Goal: Information Seeking & Learning: Check status

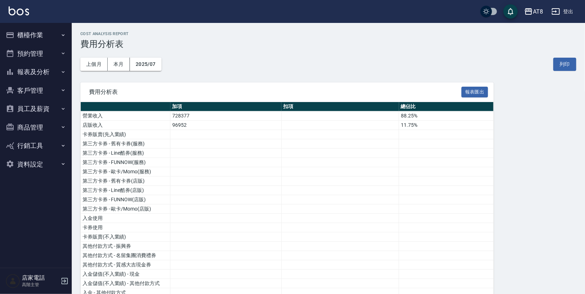
click at [47, 70] on button "報表及分析" at bounding box center [36, 72] width 66 height 19
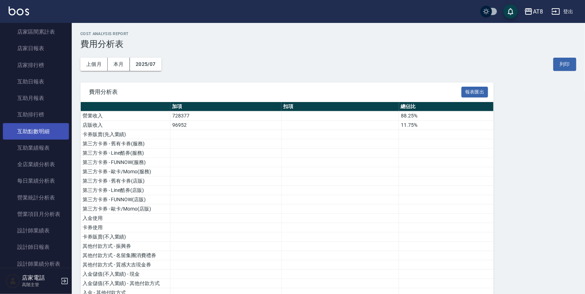
scroll to position [102, 0]
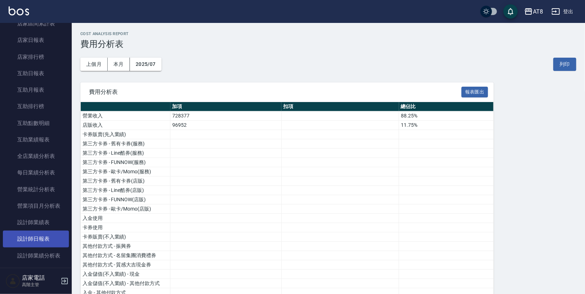
click at [39, 235] on link "設計師日報表" at bounding box center [36, 239] width 66 height 16
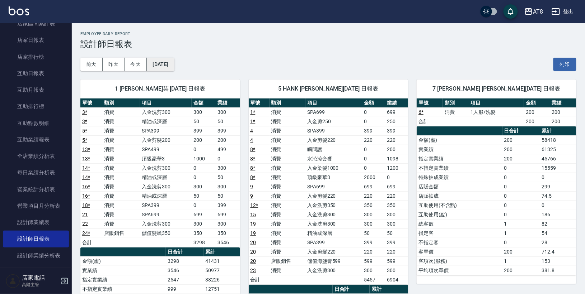
click at [165, 67] on button "[DATE]" at bounding box center [160, 64] width 27 height 13
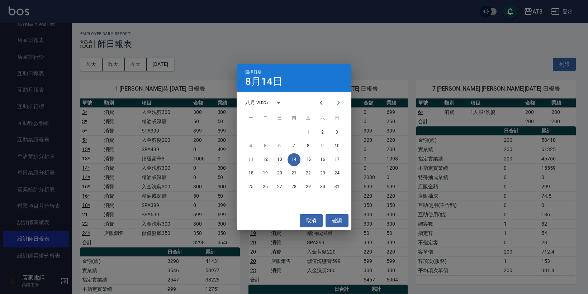
click at [281, 162] on button "13" at bounding box center [279, 160] width 13 height 13
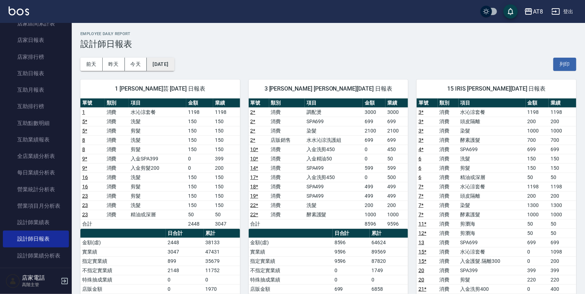
click at [171, 66] on button "[DATE]" at bounding box center [160, 64] width 27 height 13
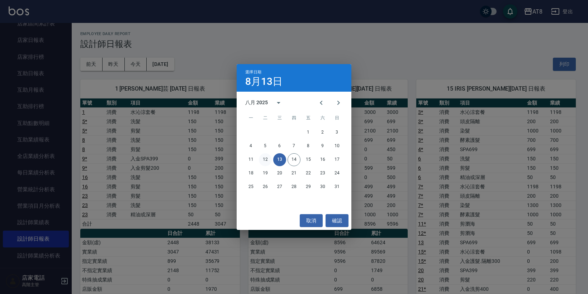
click at [265, 159] on button "12" at bounding box center [265, 160] width 13 height 13
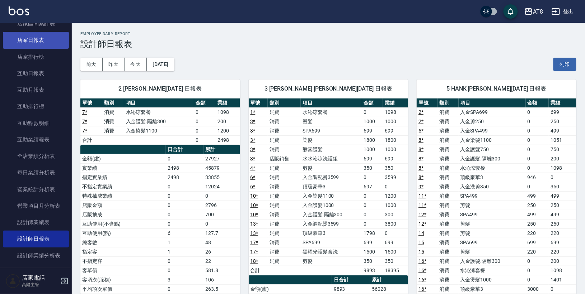
click at [38, 39] on link "店家日報表" at bounding box center [36, 40] width 66 height 16
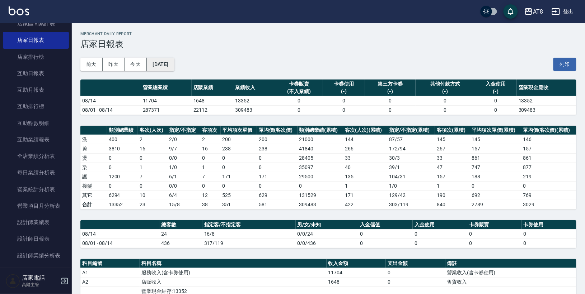
click at [161, 62] on button "[DATE]" at bounding box center [160, 64] width 27 height 13
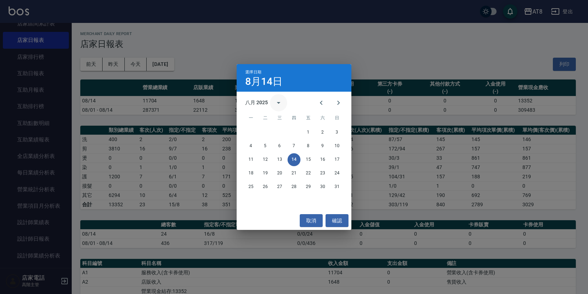
click at [279, 101] on icon "calendar view is open, switch to year view" at bounding box center [278, 103] width 9 height 9
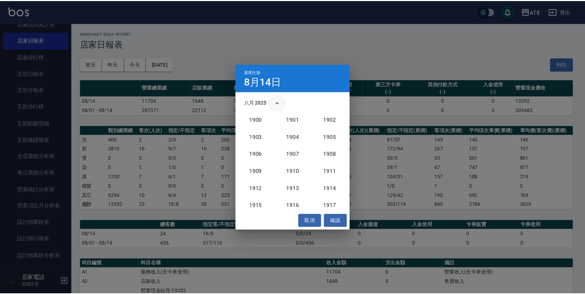
scroll to position [664, 0]
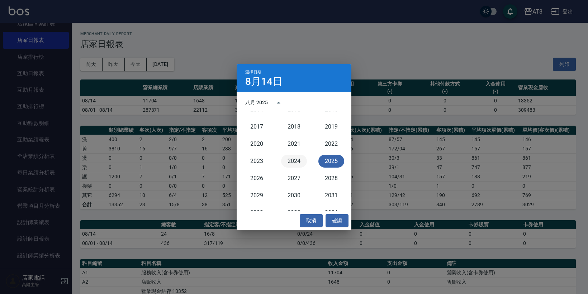
click at [291, 164] on button "2024" at bounding box center [294, 161] width 26 height 13
